Goal: Information Seeking & Learning: Learn about a topic

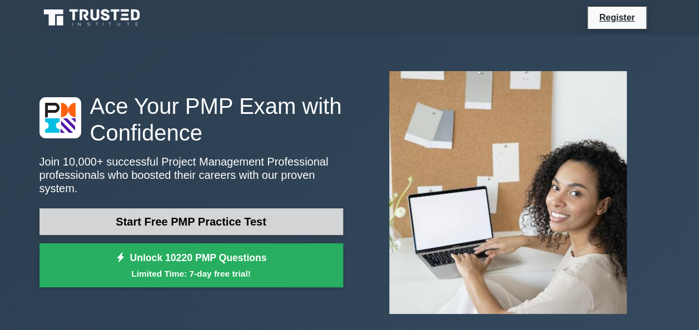
click at [186, 209] on link "Start Free PMP Practice Test" at bounding box center [191, 222] width 304 height 27
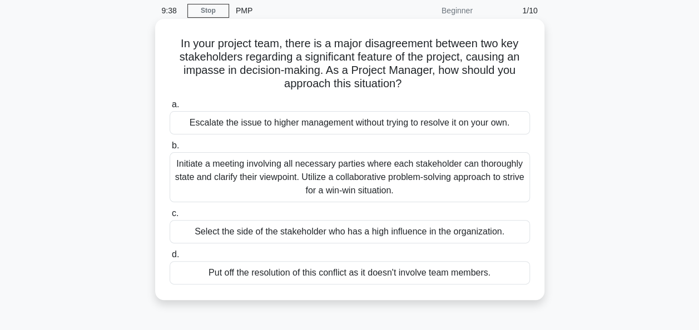
scroll to position [45, 0]
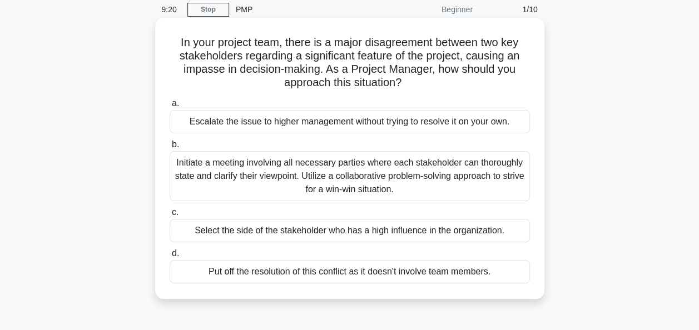
click at [419, 180] on div "Initiate a meeting involving all necessary parties where each stakeholder can t…" at bounding box center [350, 176] width 360 height 50
click at [170, 149] on input "b. Initiate a meeting involving all necessary parties where each stakeholder ca…" at bounding box center [170, 144] width 0 height 7
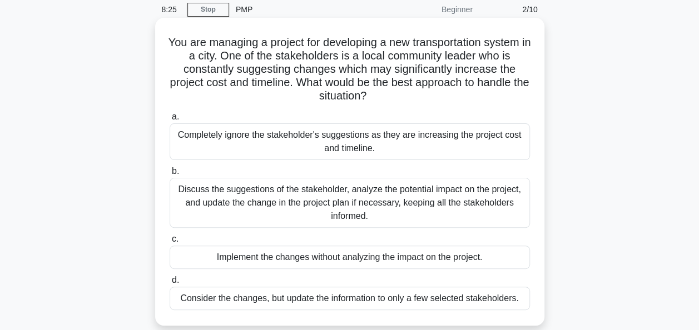
click at [433, 200] on div "Discuss the suggestions of the stakeholder, analyze the potential impact on the…" at bounding box center [350, 203] width 360 height 50
click at [170, 175] on input "b. Discuss the suggestions of the stakeholder, analyze the potential impact on …" at bounding box center [170, 171] width 0 height 7
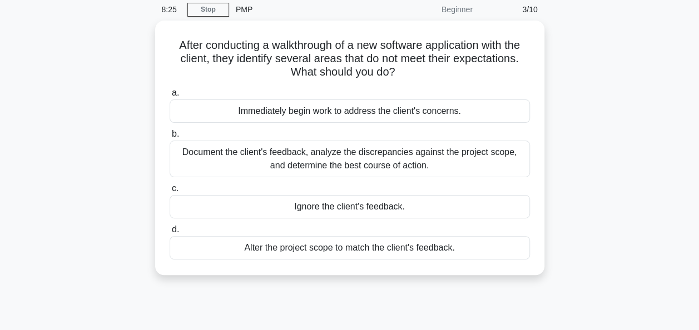
scroll to position [0, 0]
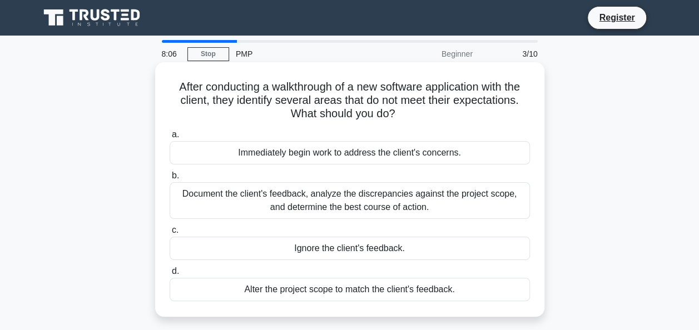
click at [389, 196] on div "Document the client's feedback, analyze the discrepancies against the project s…" at bounding box center [350, 200] width 360 height 37
click at [170, 180] on input "b. Document the client's feedback, analyze the discrepancies against the projec…" at bounding box center [170, 175] width 0 height 7
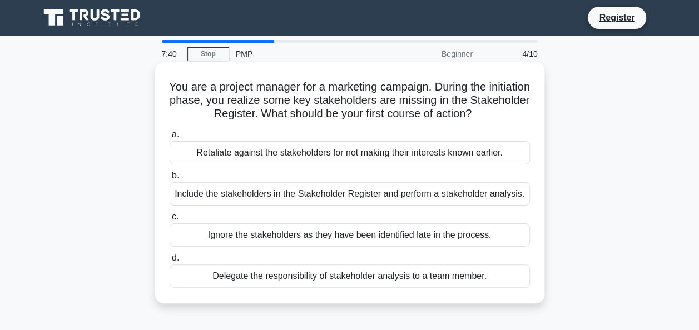
click at [292, 201] on div "Include the stakeholders in the Stakeholder Register and perform a stakeholder …" at bounding box center [350, 193] width 360 height 23
click at [170, 180] on input "b. Include the stakeholders in the Stakeholder Register and perform a stakehold…" at bounding box center [170, 175] width 0 height 7
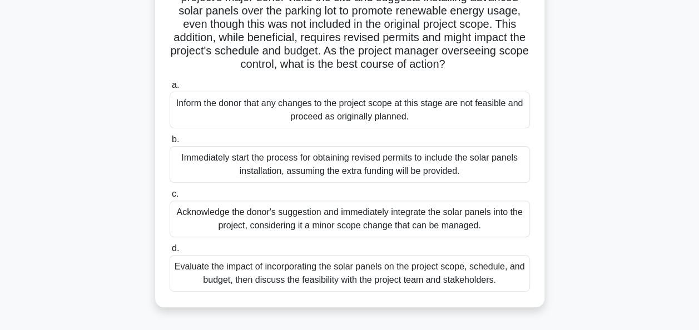
scroll to position [111, 0]
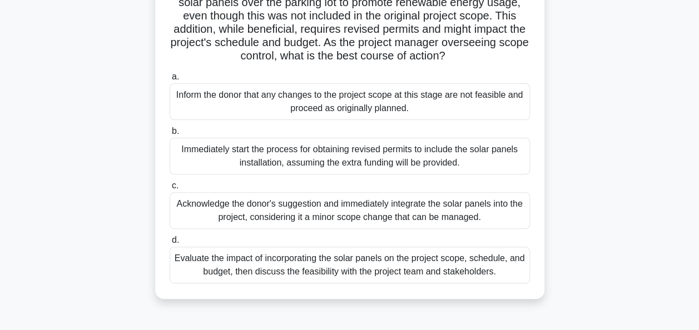
click at [449, 284] on div "Evaluate the impact of incorporating the solar panels on the project scope, sch…" at bounding box center [350, 265] width 360 height 37
click at [170, 244] on input "d. Evaluate the impact of incorporating the solar panels on the project scope, …" at bounding box center [170, 240] width 0 height 7
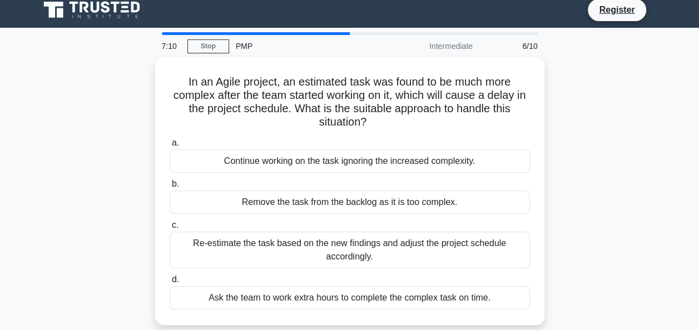
scroll to position [0, 0]
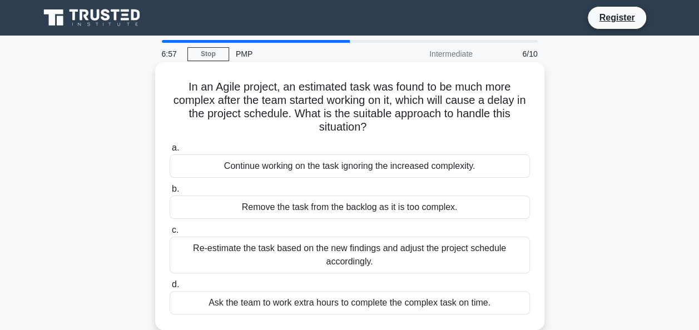
click at [461, 253] on div "Re-estimate the task based on the new findings and adjust the project schedule …" at bounding box center [350, 255] width 360 height 37
click at [170, 234] on input "c. Re-estimate the task based on the new findings and adjust the project schedu…" at bounding box center [170, 230] width 0 height 7
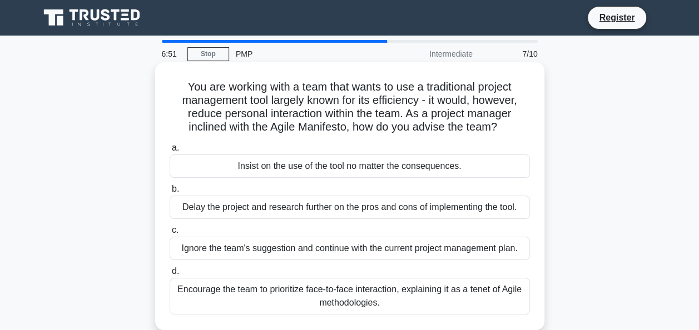
click at [468, 292] on div "Encourage the team to prioritize face-to-face interaction, explaining it as a t…" at bounding box center [350, 296] width 360 height 37
click at [170, 275] on input "d. Encourage the team to prioritize face-to-face interaction, explaining it as …" at bounding box center [170, 271] width 0 height 7
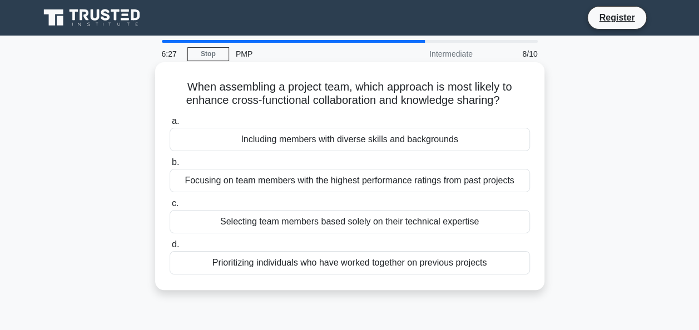
click at [374, 145] on div "Including members with diverse skills and backgrounds" at bounding box center [350, 139] width 360 height 23
click at [170, 125] on input "a. Including members with diverse skills and backgrounds" at bounding box center [170, 121] width 0 height 7
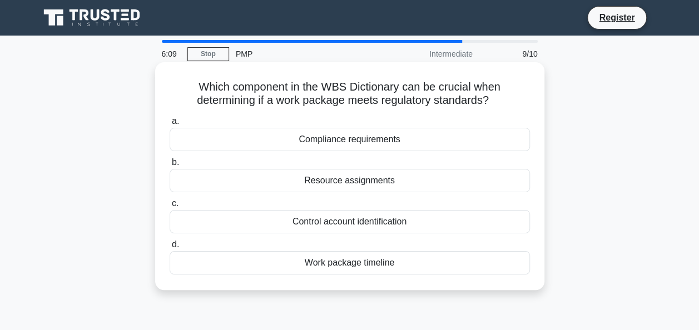
click at [392, 260] on div "Work package timeline" at bounding box center [350, 262] width 360 height 23
click at [170, 249] on input "d. Work package timeline" at bounding box center [170, 244] width 0 height 7
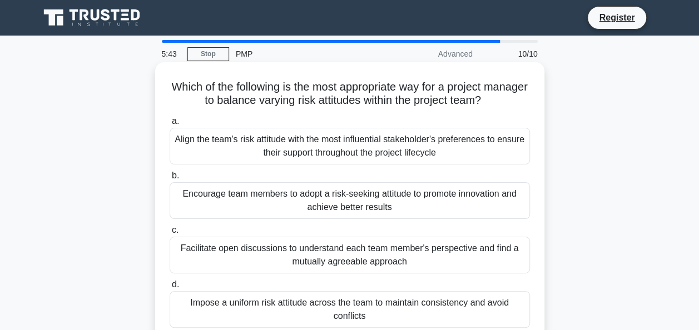
click at [254, 253] on div "Facilitate open discussions to understand each team member's perspective and fi…" at bounding box center [350, 255] width 360 height 37
click at [170, 234] on input "c. Facilitate open discussions to understand each team member's perspective and…" at bounding box center [170, 230] width 0 height 7
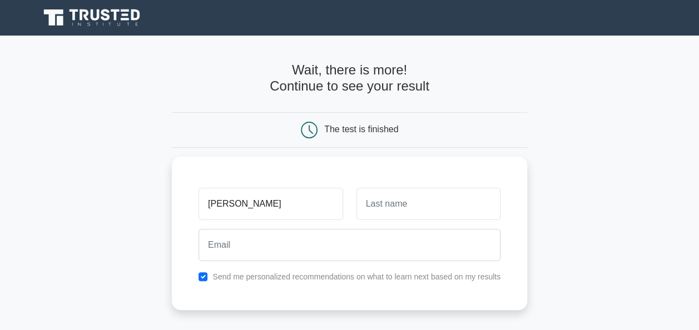
type input "sara"
type input "albadi"
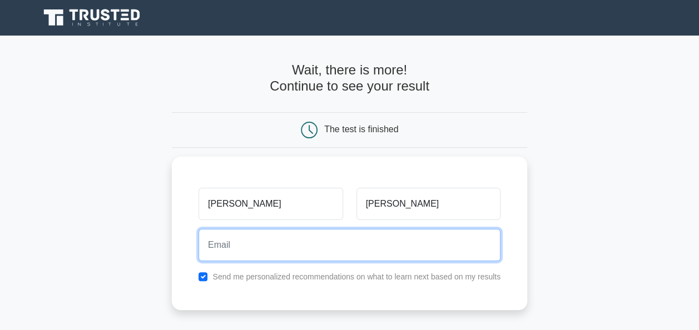
type input "albadione@gmail.com"
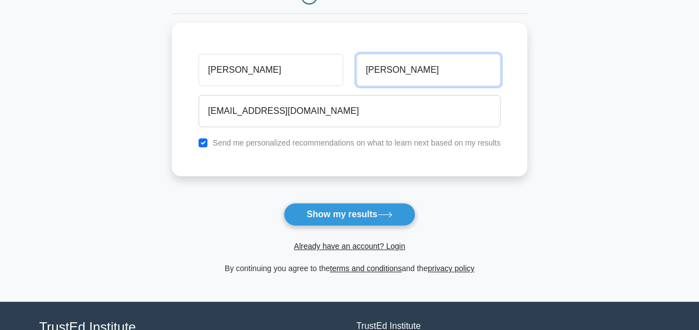
scroll to position [140, 0]
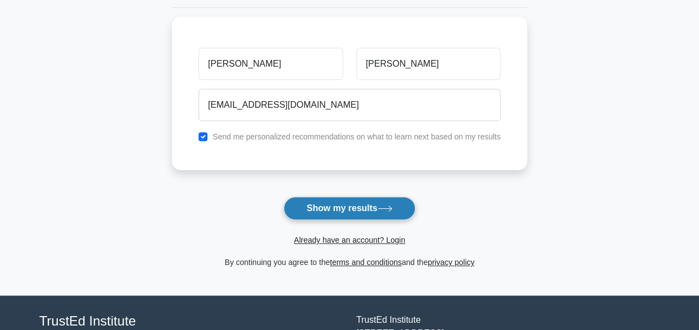
click at [324, 215] on button "Show my results" at bounding box center [349, 208] width 131 height 23
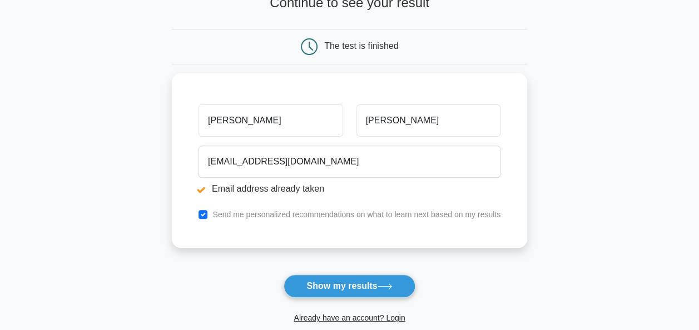
scroll to position [128, 0]
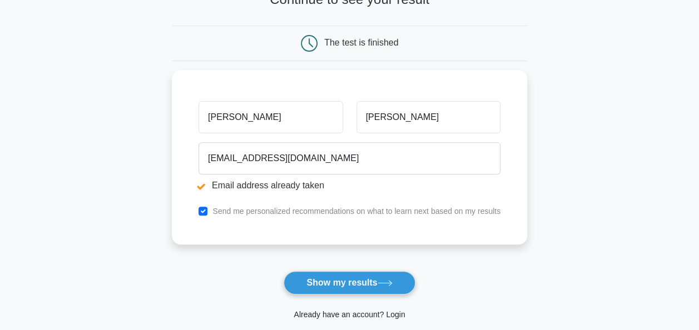
click at [344, 312] on link "Already have an account? Login" at bounding box center [349, 314] width 111 height 9
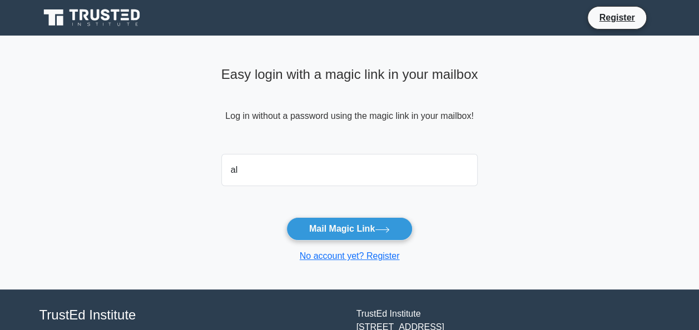
type input "[EMAIL_ADDRESS][DOMAIN_NAME]"
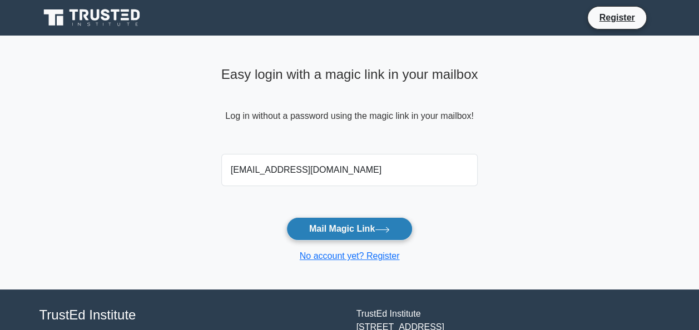
click at [352, 231] on button "Mail Magic Link" at bounding box center [350, 229] width 126 height 23
